Goal: Task Accomplishment & Management: Use online tool/utility

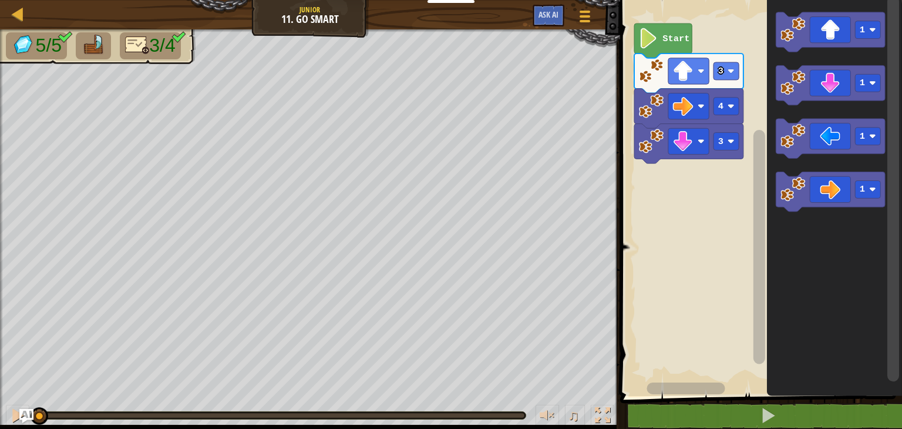
click at [738, 189] on div "3 4 3 Start 1 1 1 1" at bounding box center [759, 195] width 285 height 402
click at [792, 142] on image "Blockly Workspace" at bounding box center [793, 135] width 25 height 25
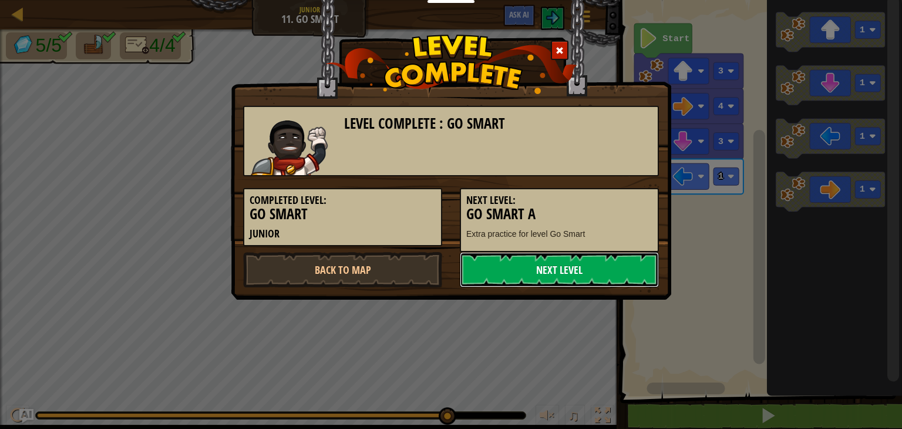
click at [529, 265] on link "Next Level" at bounding box center [559, 269] width 199 height 35
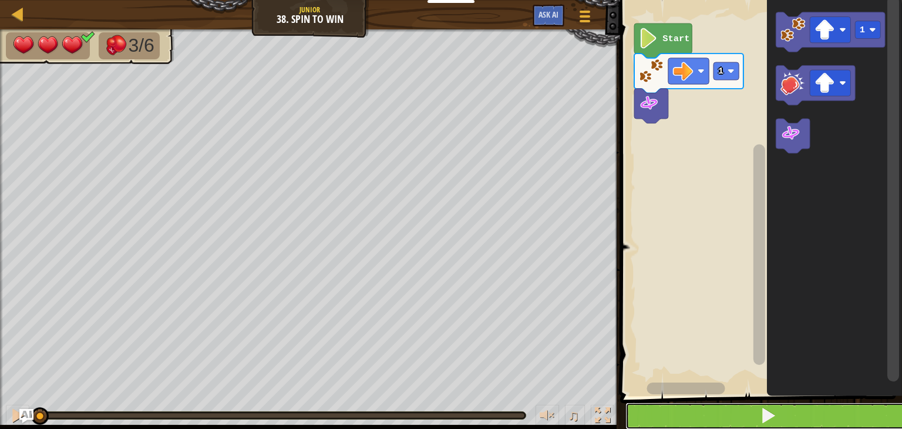
click at [680, 407] on button at bounding box center [767, 415] width 285 height 27
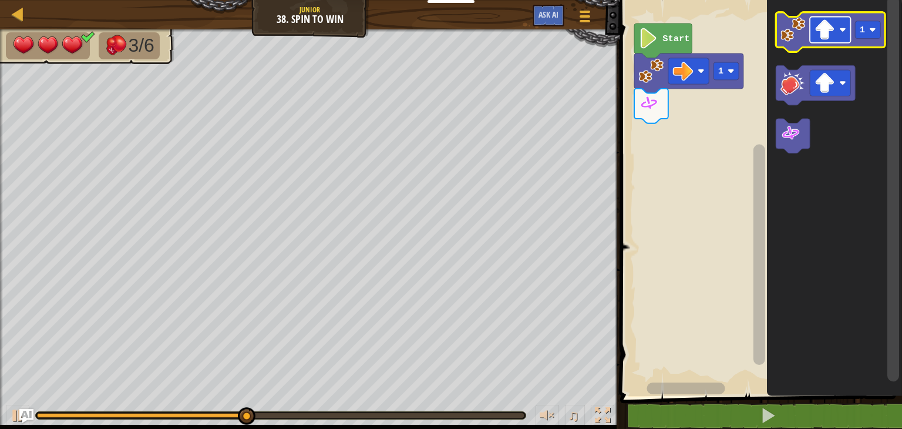
click at [840, 35] on rect "Blockly Workspace" at bounding box center [830, 30] width 41 height 26
click at [800, 37] on image "Blockly Workspace" at bounding box center [793, 29] width 25 height 25
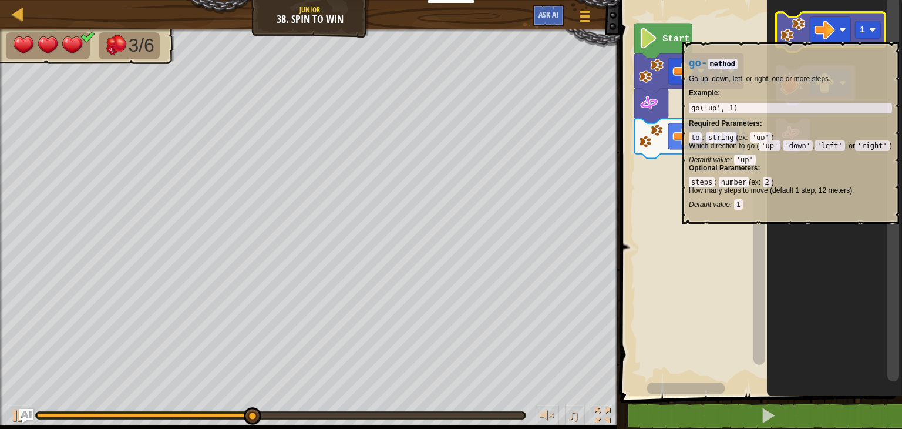
click at [799, 36] on image "Blockly Workspace" at bounding box center [793, 29] width 25 height 25
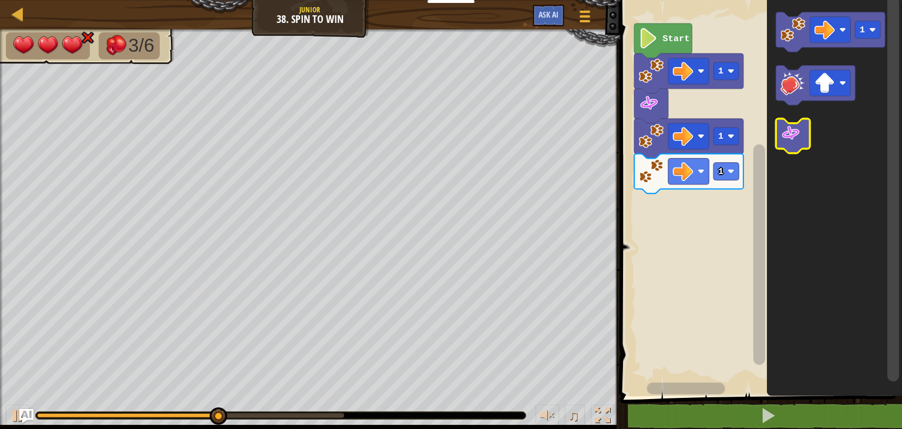
click at [791, 146] on icon "Blockly Workspace" at bounding box center [793, 136] width 34 height 35
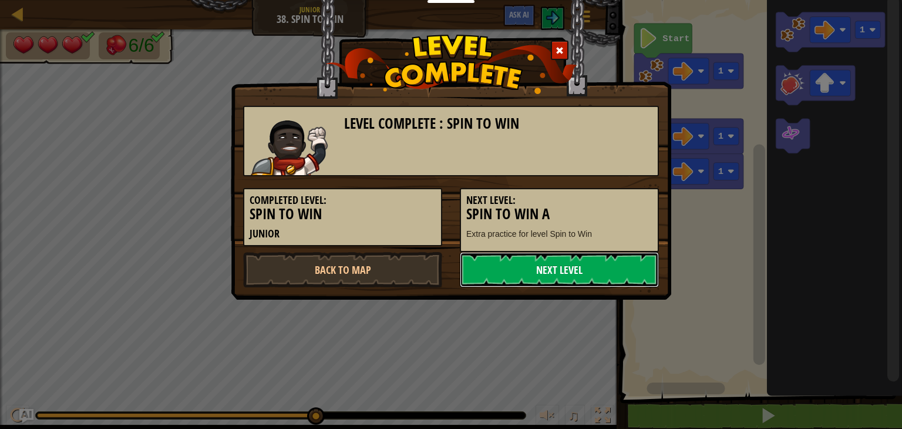
click at [604, 271] on link "Next Level" at bounding box center [559, 269] width 199 height 35
